Goal: Task Accomplishment & Management: Manage account settings

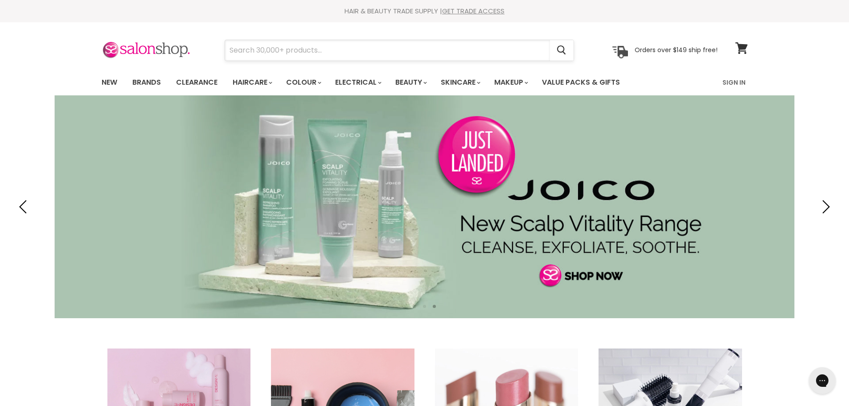
click at [308, 51] on input "Search" at bounding box center [387, 50] width 325 height 21
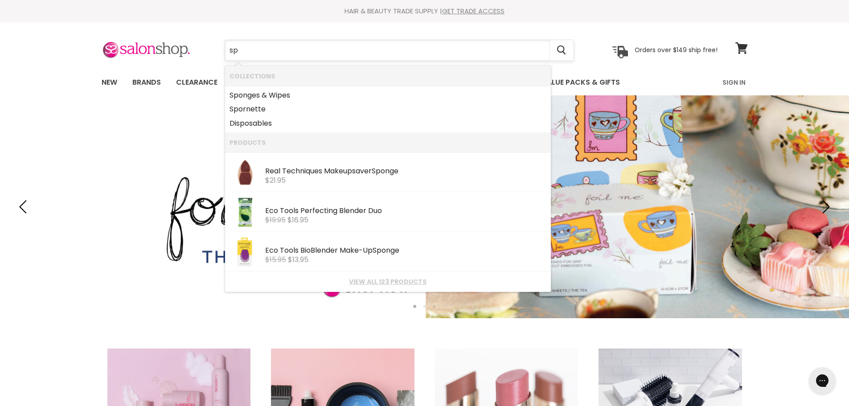
type input "s"
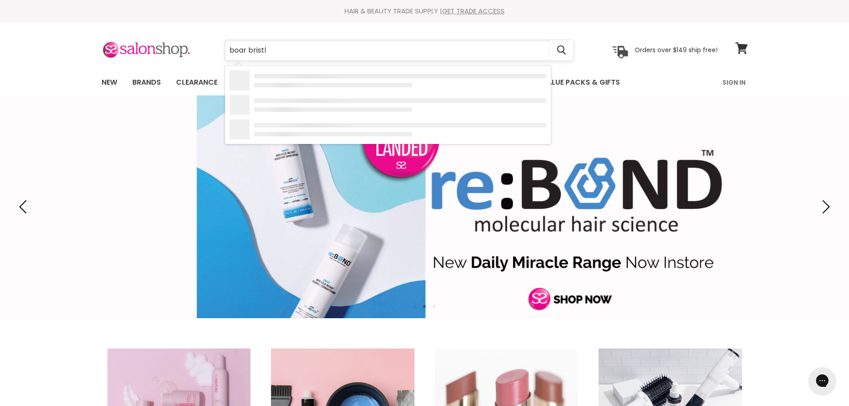
type input "boar bristle"
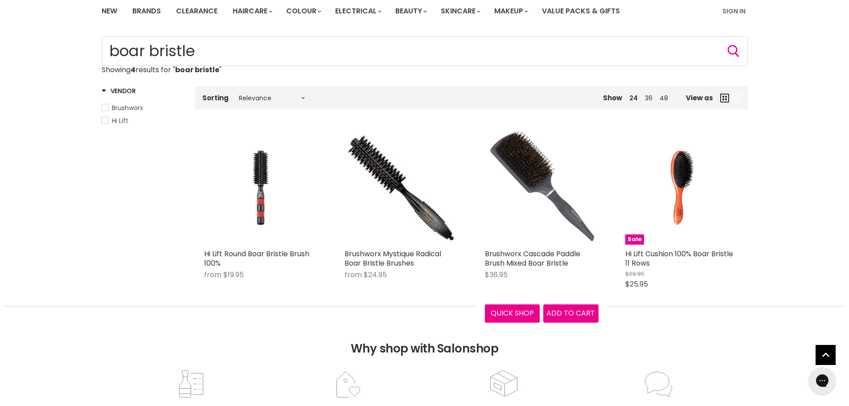
scroll to position [71, 0]
drag, startPoint x: 205, startPoint y: 48, endPoint x: 83, endPoint y: 63, distance: 122.6
click at [83, 63] on div "Home Search results for “boar bristle” (4) boar bristle Showing 4 results for "…" at bounding box center [424, 172] width 849 height 270
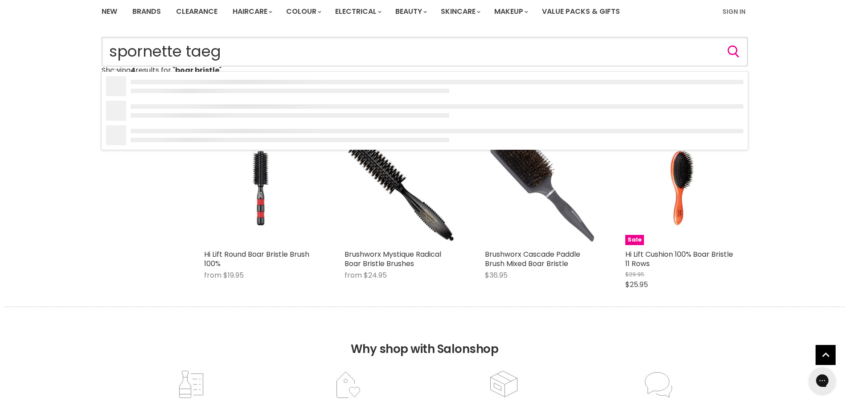
type input "spornette taegu"
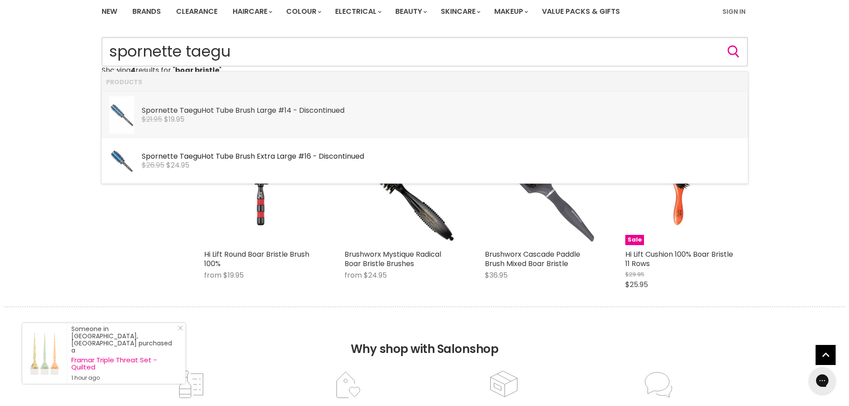
click at [206, 126] on link "Spornette Taegu Hot Tube Brush Large #14 - Discontinued Spornette $21.95 $19.95" at bounding box center [424, 114] width 637 height 37
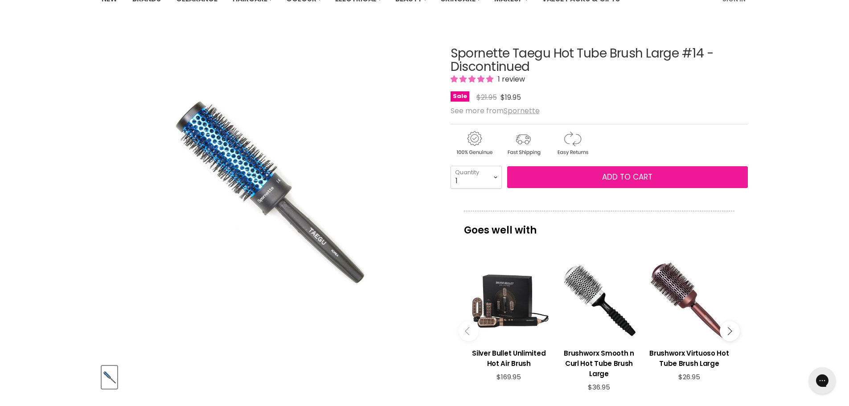
click at [535, 179] on button "Add to cart" at bounding box center [627, 177] width 241 height 22
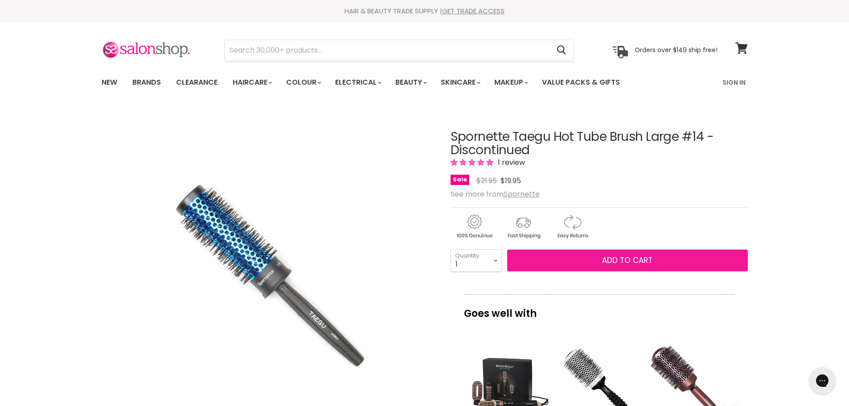
click at [672, 258] on button "Add to cart" at bounding box center [627, 261] width 241 height 22
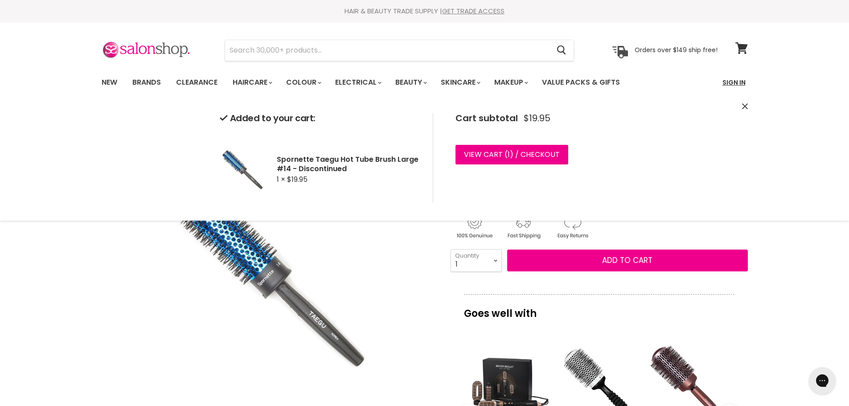
click at [737, 84] on link "Sign In" at bounding box center [734, 82] width 34 height 19
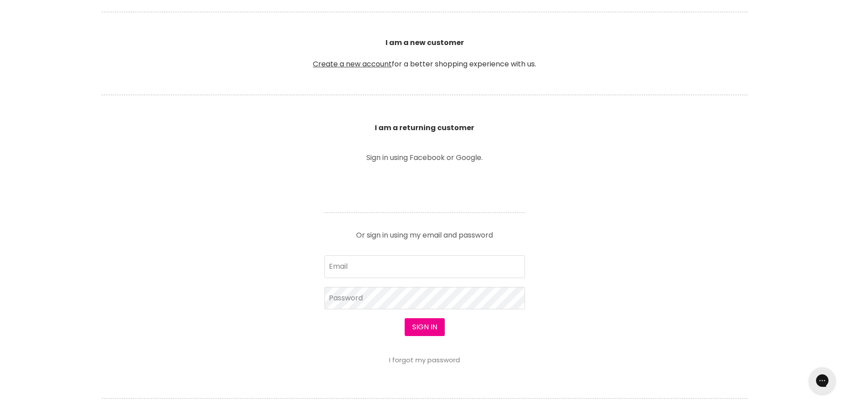
scroll to position [234, 0]
click at [493, 254] on input "Email" at bounding box center [425, 265] width 201 height 22
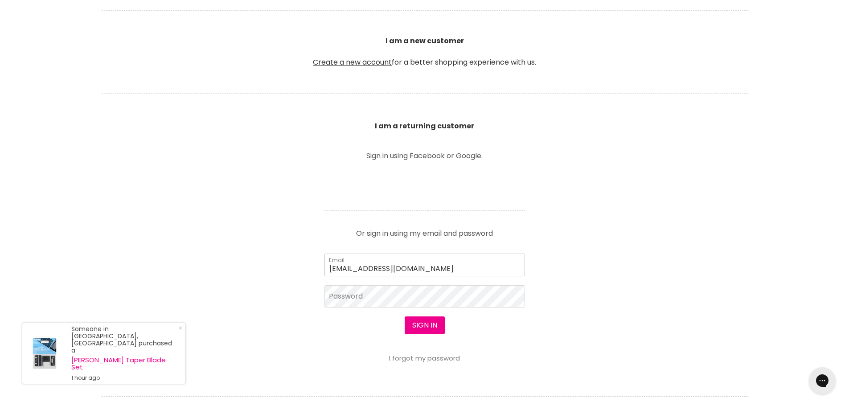
type input "[EMAIL_ADDRESS][DOMAIN_NAME]"
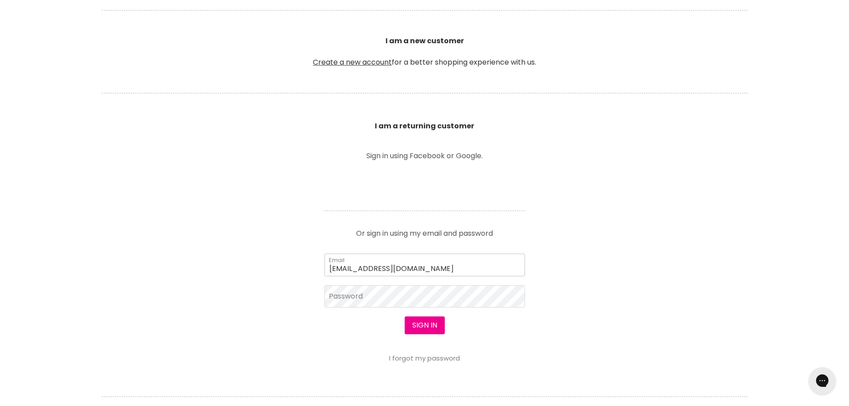
click at [442, 257] on input "kelly_smart@outlook.com" at bounding box center [425, 265] width 201 height 22
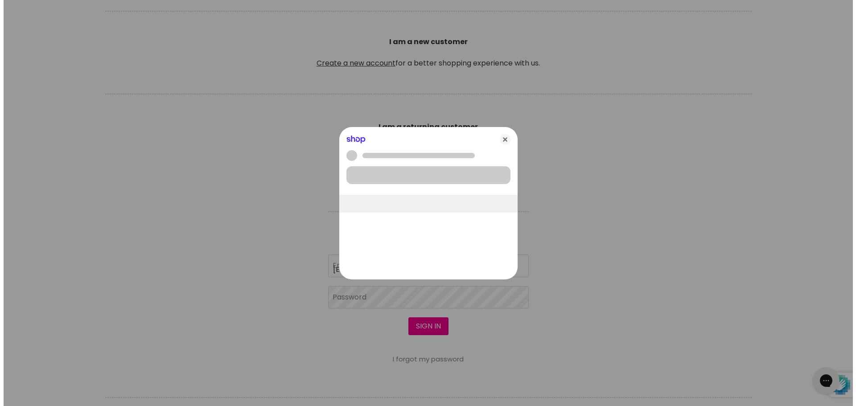
scroll to position [234, 0]
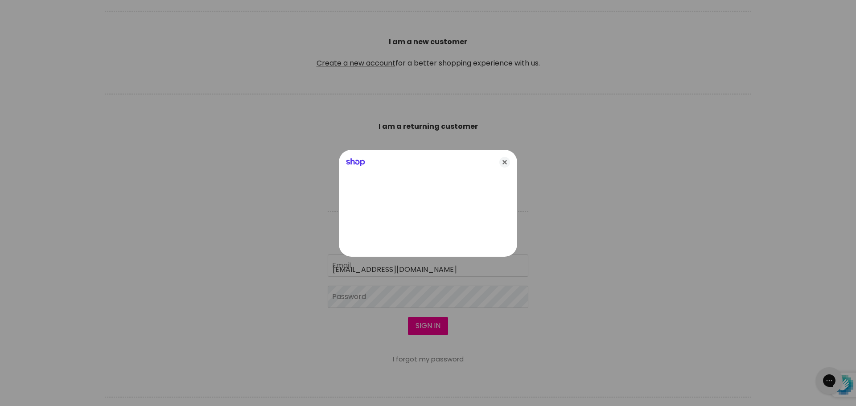
type input "[EMAIL_ADDRESS][DOMAIN_NAME]"
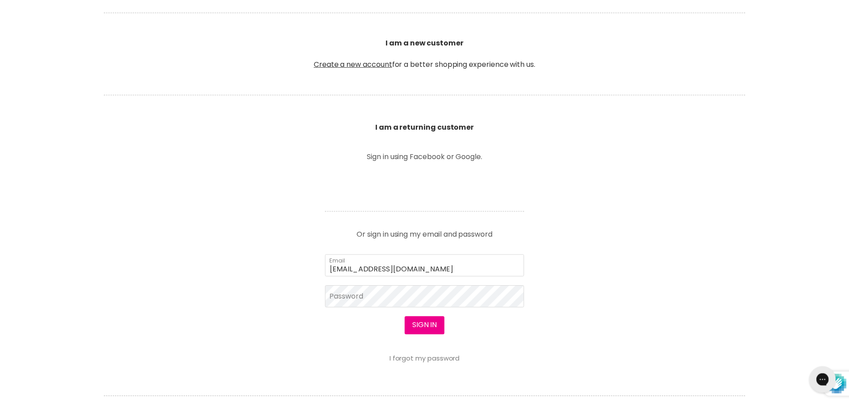
scroll to position [233, 0]
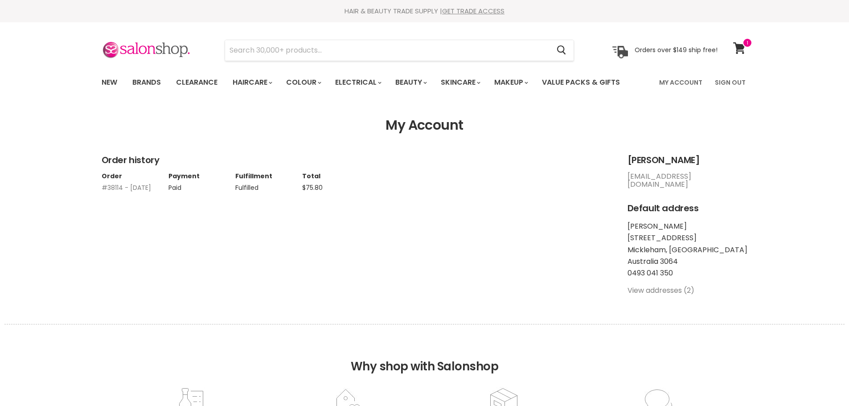
click at [666, 285] on link "View addresses (2)" at bounding box center [661, 290] width 67 height 10
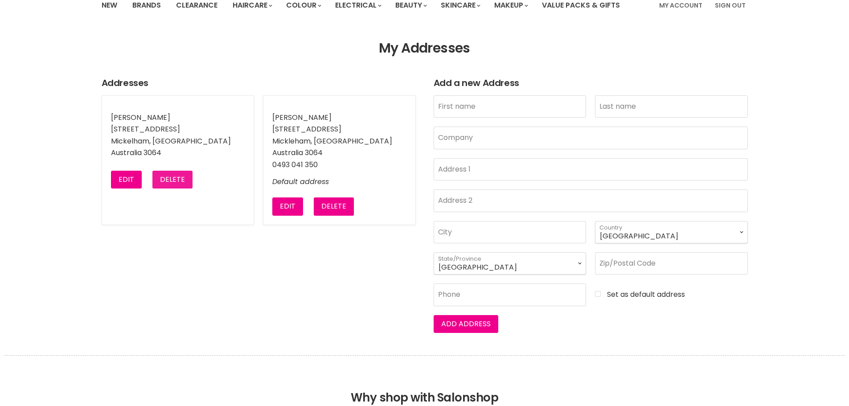
scroll to position [77, 0]
click at [180, 180] on button "Delete" at bounding box center [172, 180] width 40 height 18
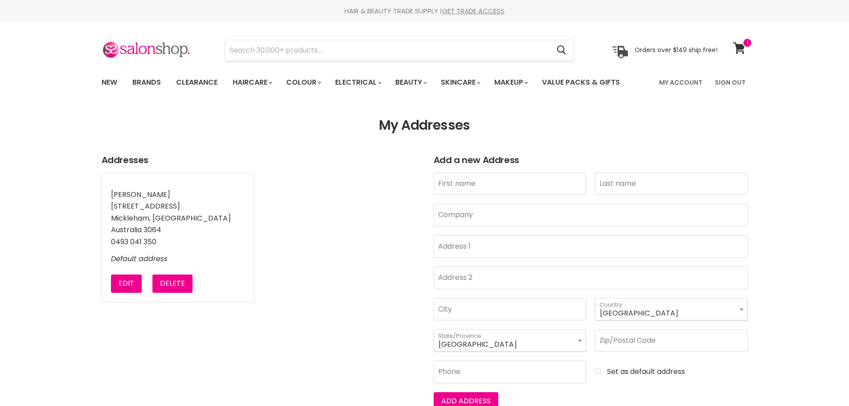
click at [163, 295] on li "[PERSON_NAME] [STREET_ADDRESS] [GEOGRAPHIC_DATA], [GEOGRAPHIC_DATA] Australia 3…" at bounding box center [178, 238] width 153 height 130
click at [163, 290] on button "Delete" at bounding box center [172, 284] width 40 height 18
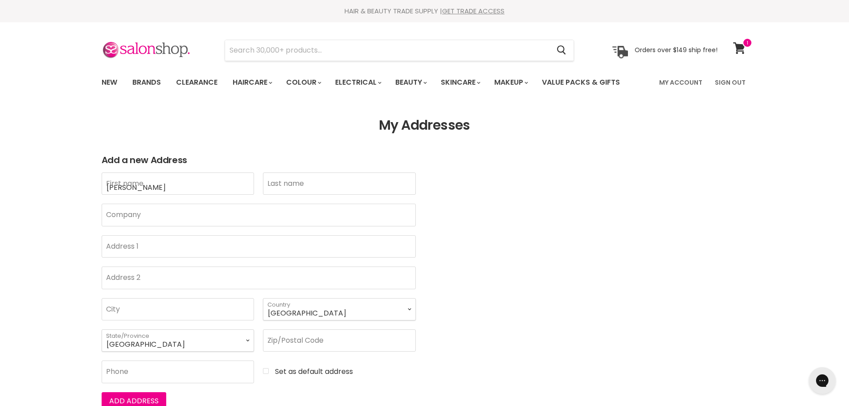
type input "[PERSON_NAME]"
type input "Smart"
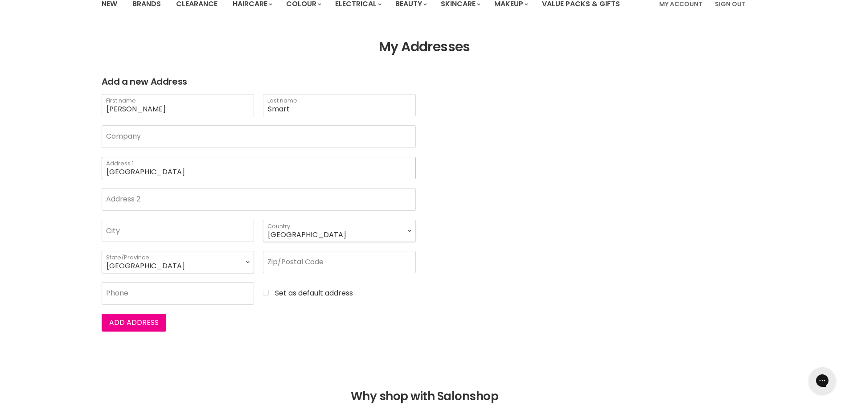
scroll to position [84, 0]
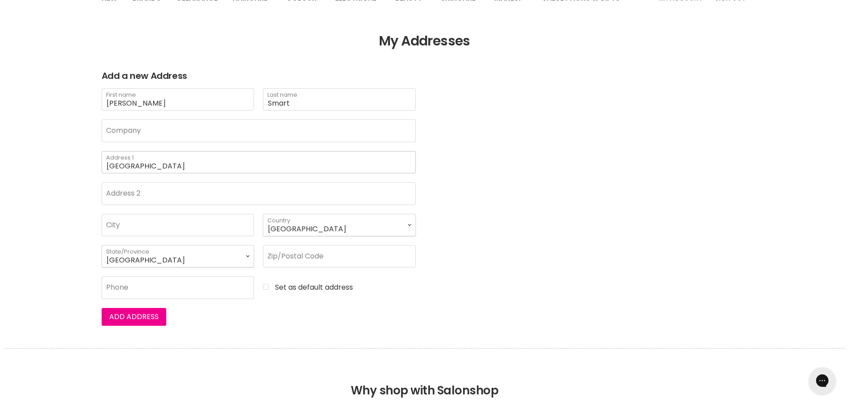
type input "4 Rover Street"
click at [132, 228] on input "City" at bounding box center [178, 225] width 153 height 22
type input "Sunbury"
click at [296, 253] on input "Zip/Postal Code" at bounding box center [339, 256] width 153 height 22
type input "3429"
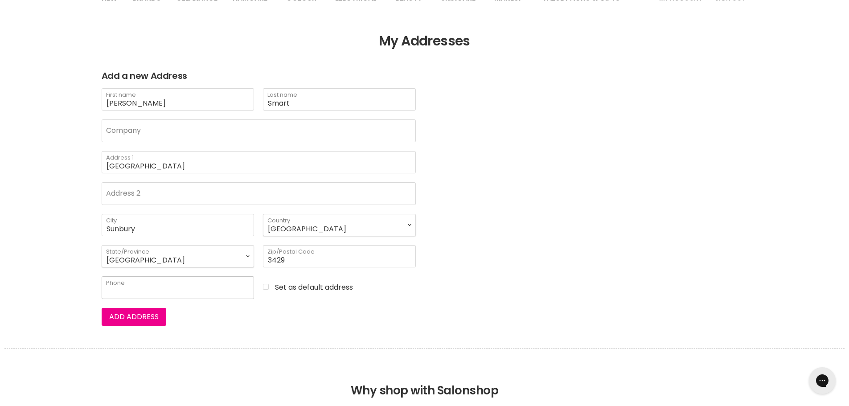
click at [232, 287] on input "Phone" at bounding box center [178, 287] width 153 height 22
type input "0493041350"
click at [270, 287] on input "Set as default address" at bounding box center [339, 287] width 153 height 8
checkbox input "true"
click at [152, 315] on button "Add address" at bounding box center [134, 317] width 65 height 18
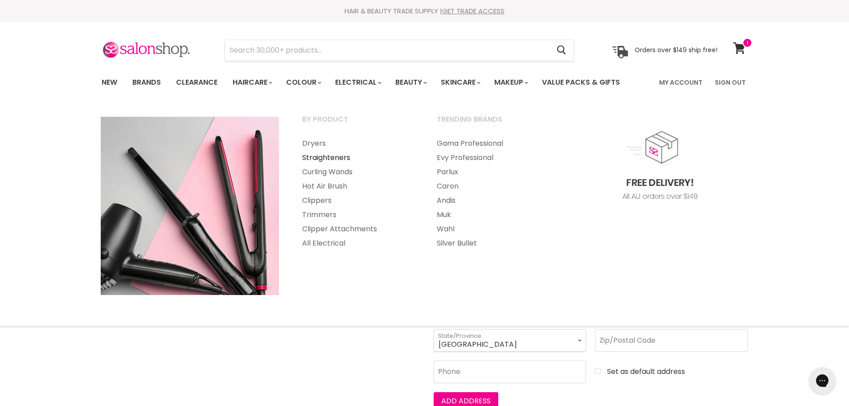
click at [329, 155] on link "Straighteners" at bounding box center [357, 158] width 133 height 14
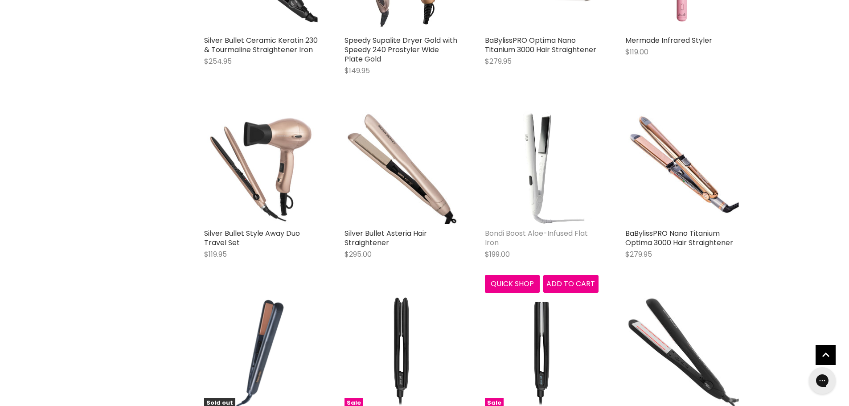
click at [497, 231] on link "Bondi Boost Aloe-Infused Flat Iron" at bounding box center [536, 238] width 103 height 20
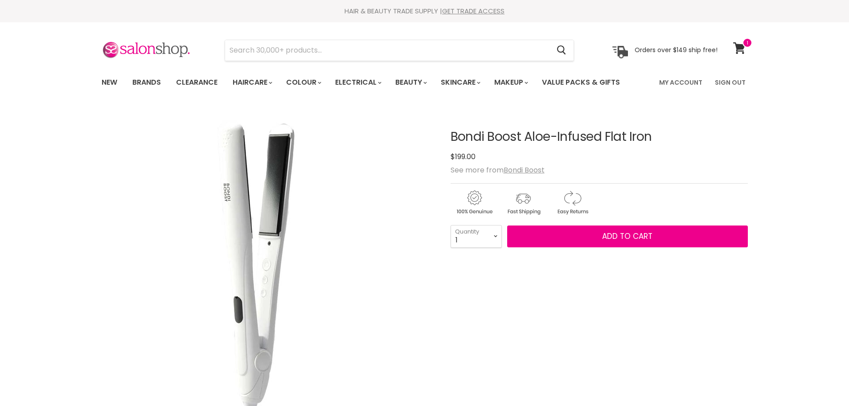
click at [452, 140] on h1 "Bondi Boost Aloe-Infused Flat Iron" at bounding box center [599, 137] width 297 height 14
